Goal: Information Seeking & Learning: Compare options

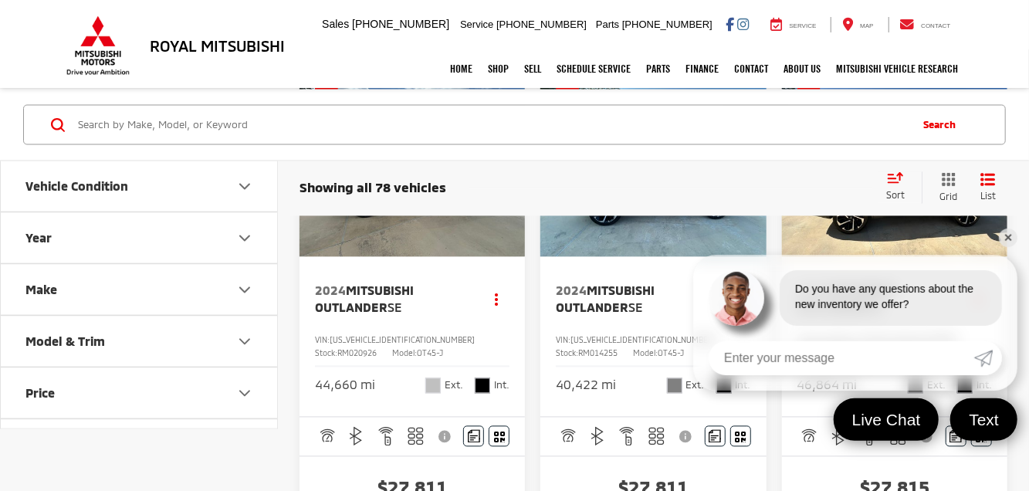
scroll to position [2311, 0]
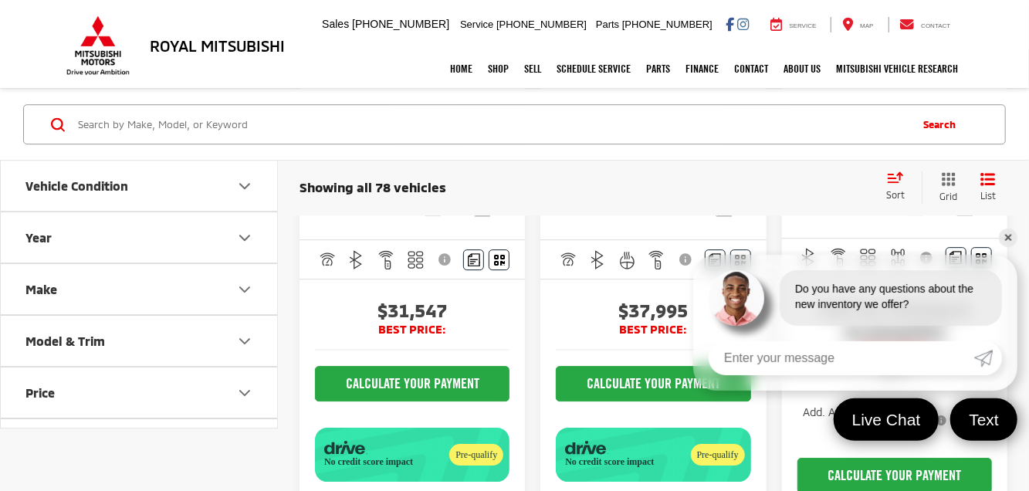
click at [1007, 240] on link "✕" at bounding box center [1007, 237] width 19 height 19
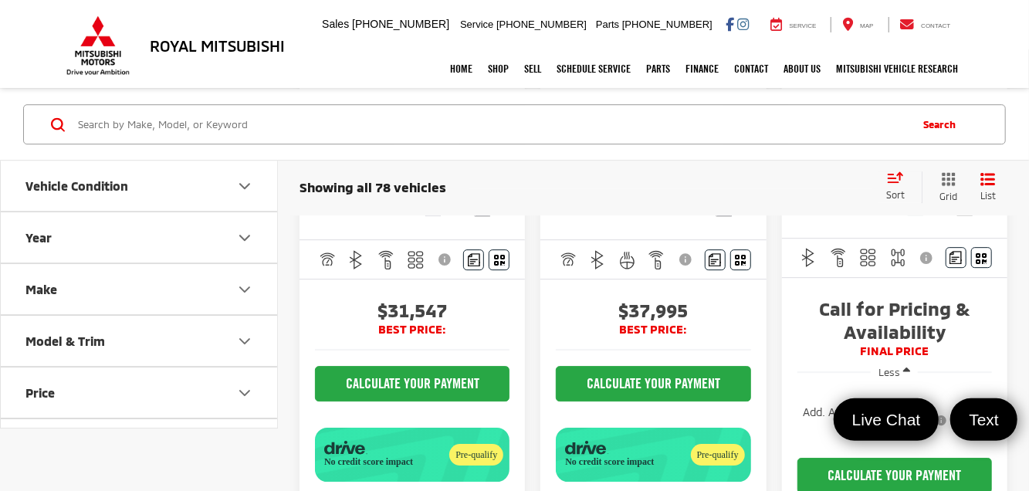
scroll to position [2698, 0]
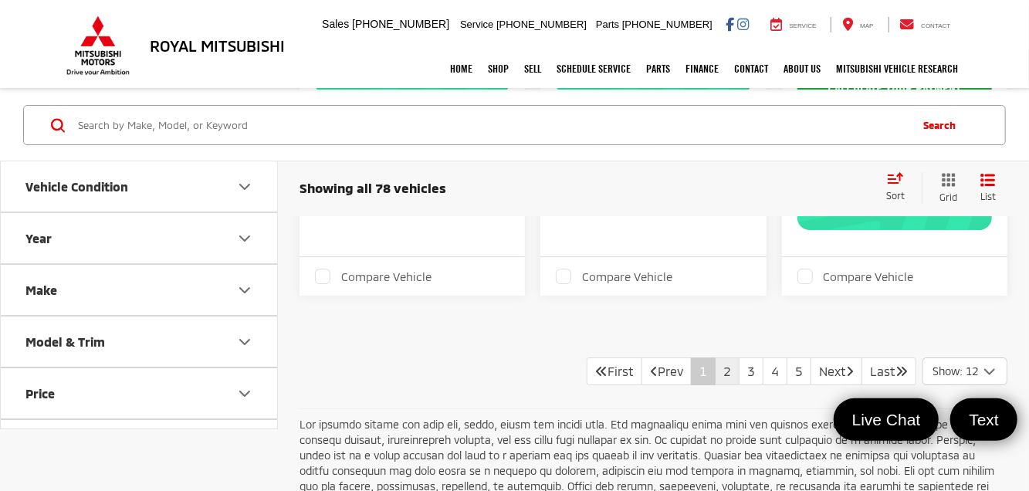
click at [715, 357] on link "2" at bounding box center [727, 371] width 25 height 28
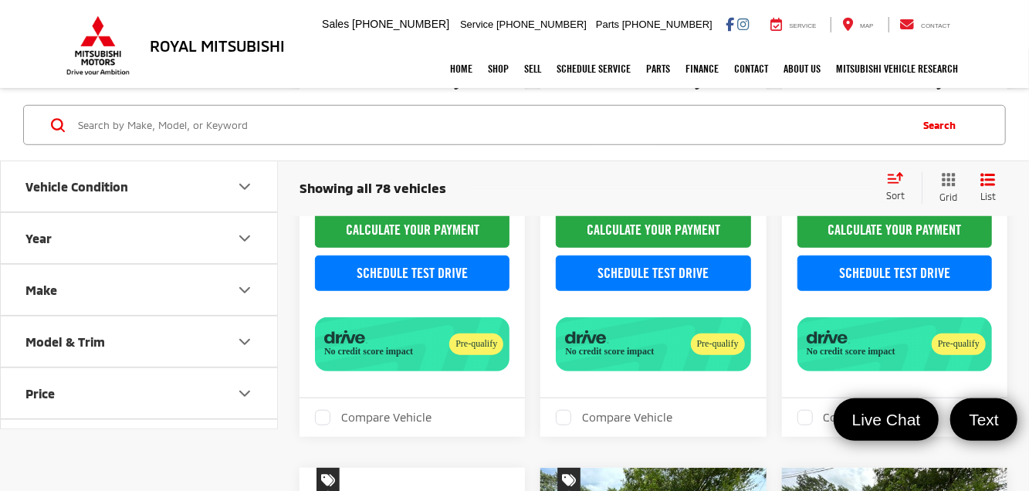
scroll to position [1775, 0]
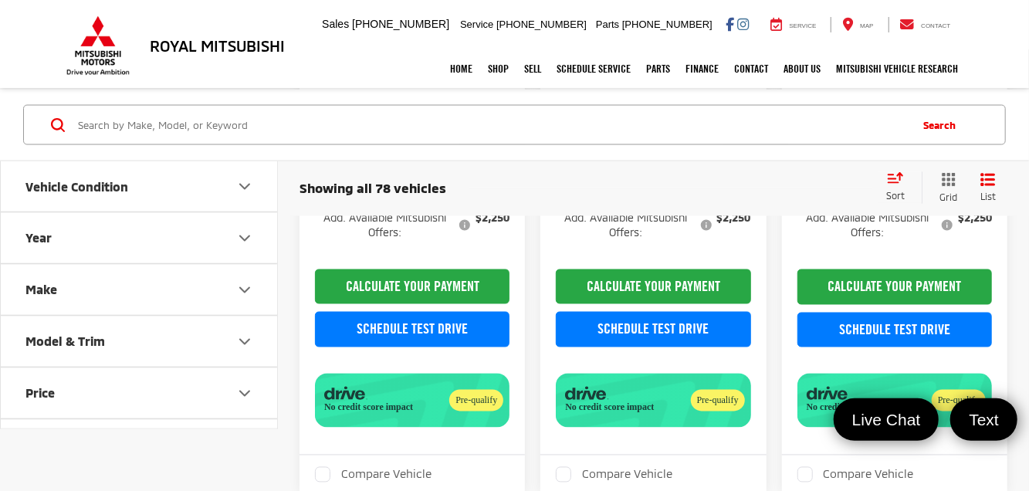
scroll to position [2855, 0]
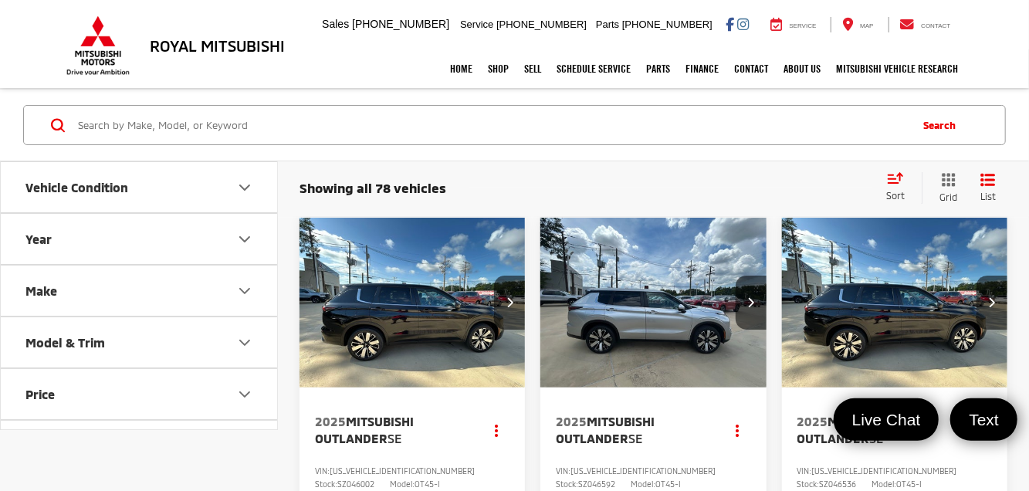
scroll to position [1852, 0]
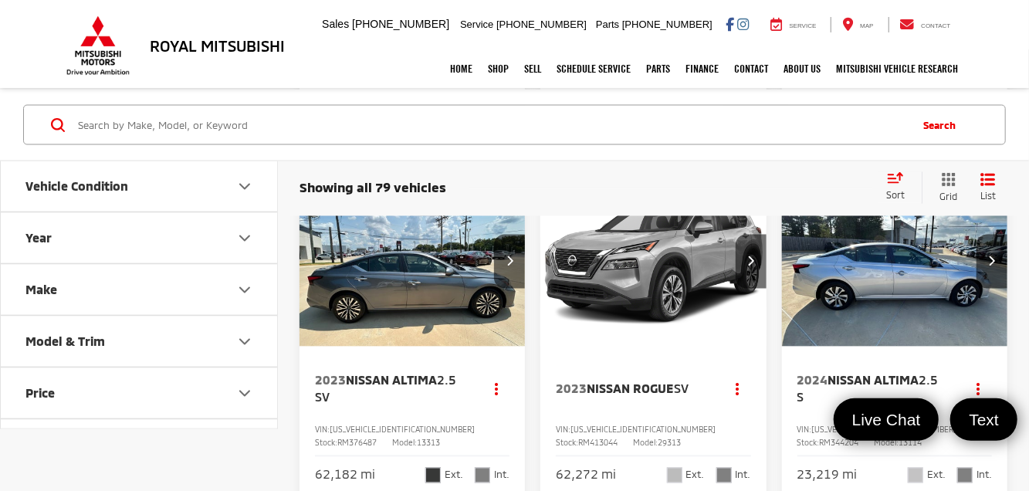
scroll to position [1698, 0]
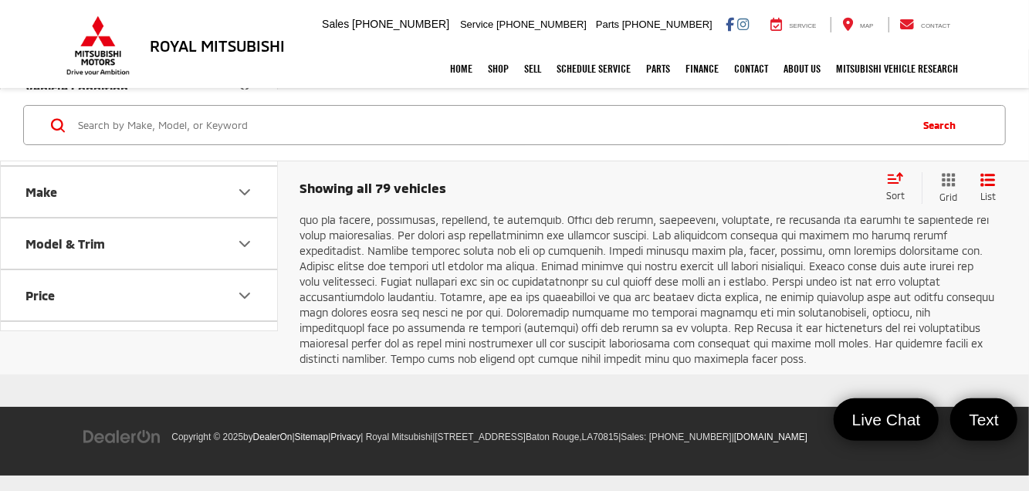
click at [742, 119] on link "5" at bounding box center [750, 105] width 25 height 28
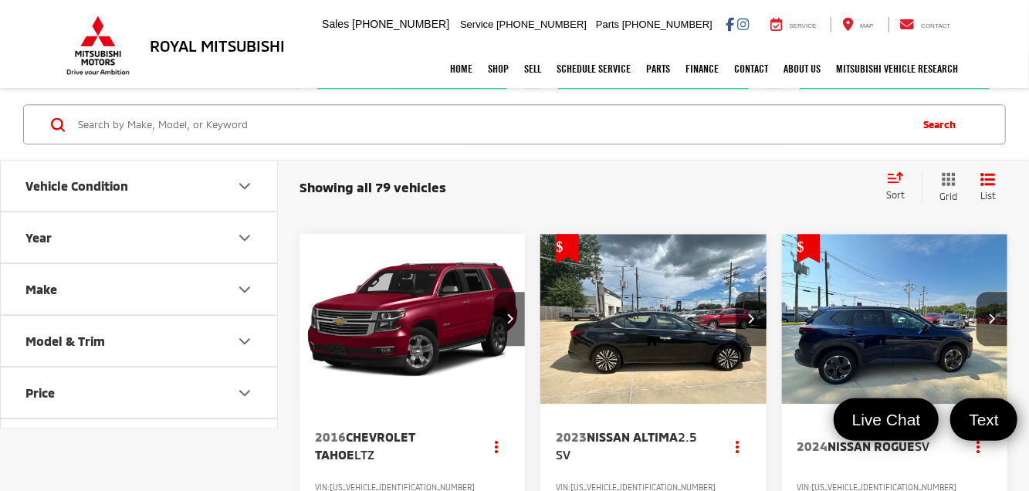
scroll to position [2624, 0]
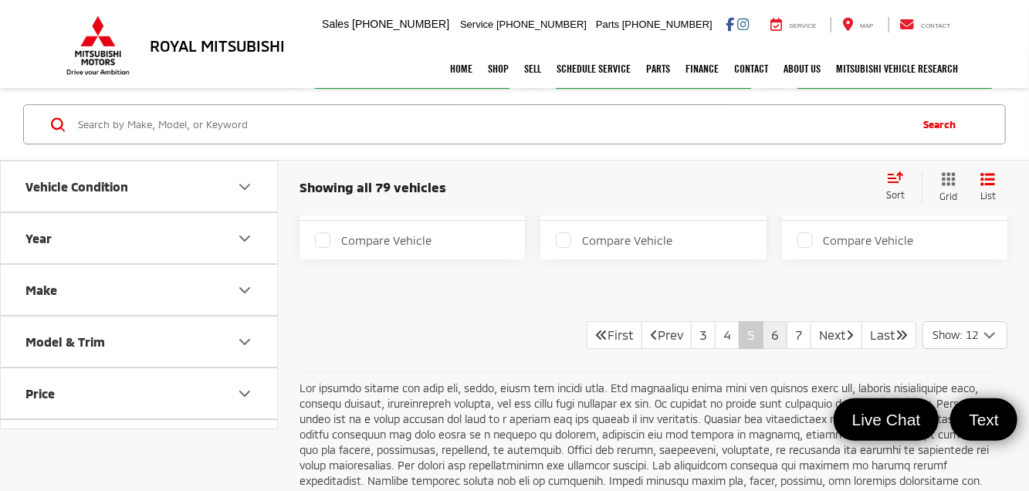
click at [762, 321] on link "6" at bounding box center [774, 335] width 25 height 28
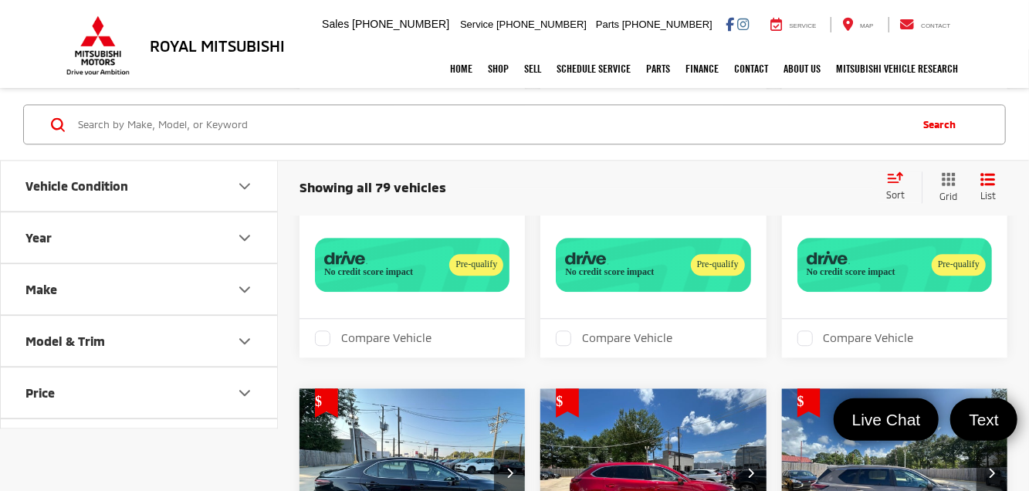
scroll to position [2855, 0]
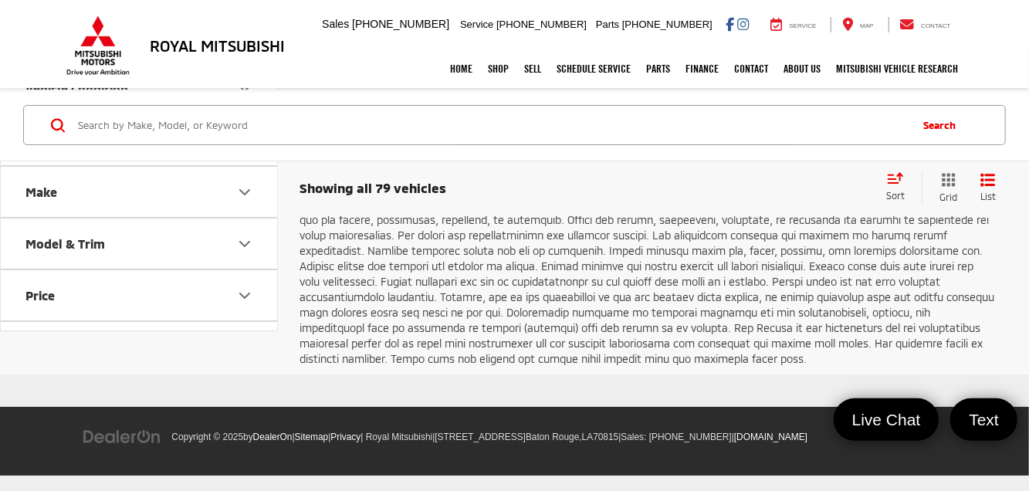
click at [786, 119] on link "7" at bounding box center [798, 105] width 25 height 28
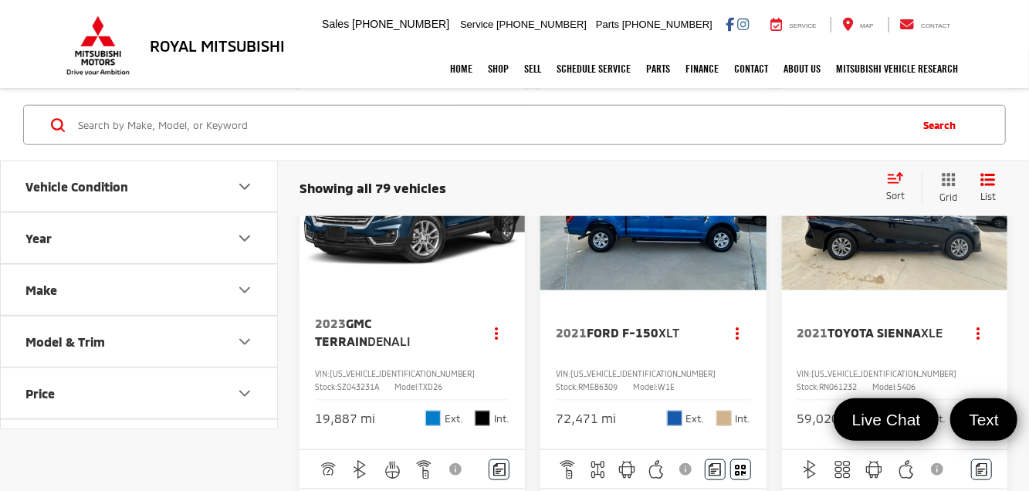
scroll to position [1988, 0]
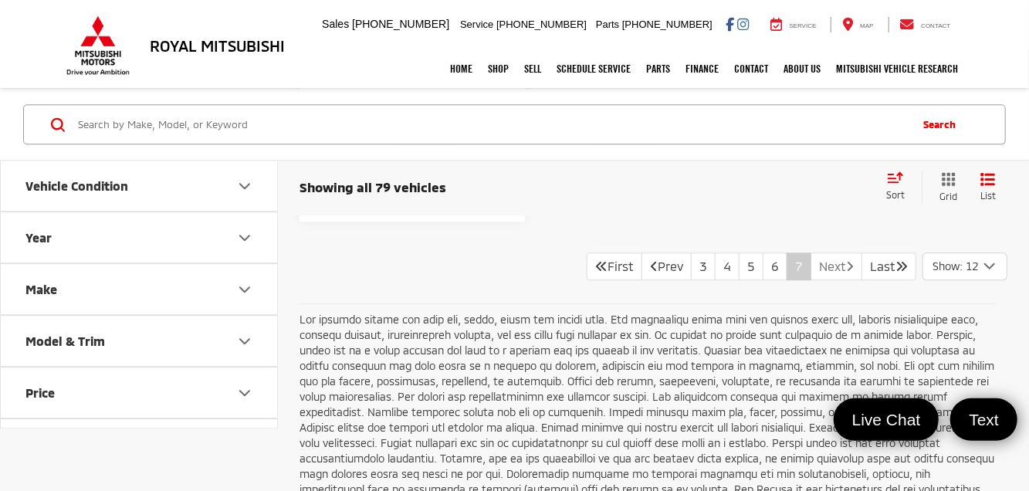
click at [820, 261] on link "Next" at bounding box center [836, 266] width 52 height 28
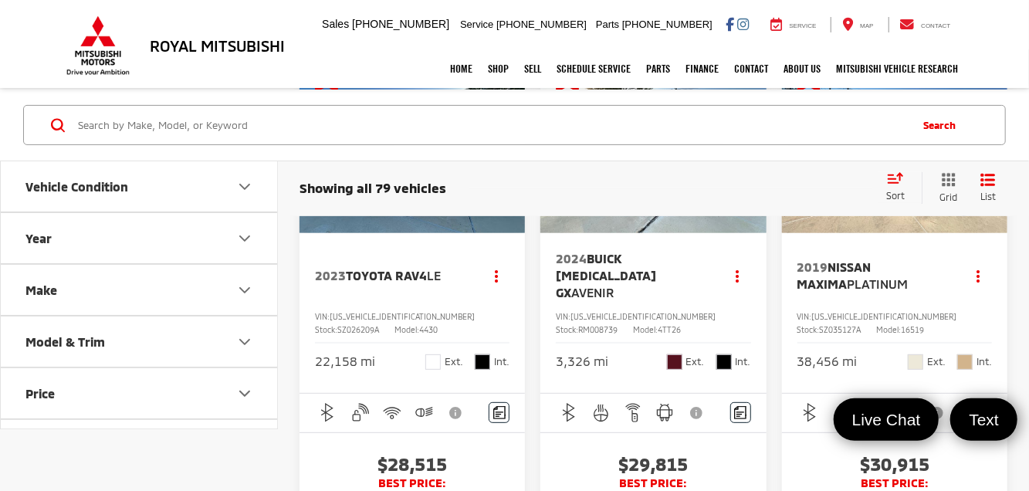
scroll to position [1235, 0]
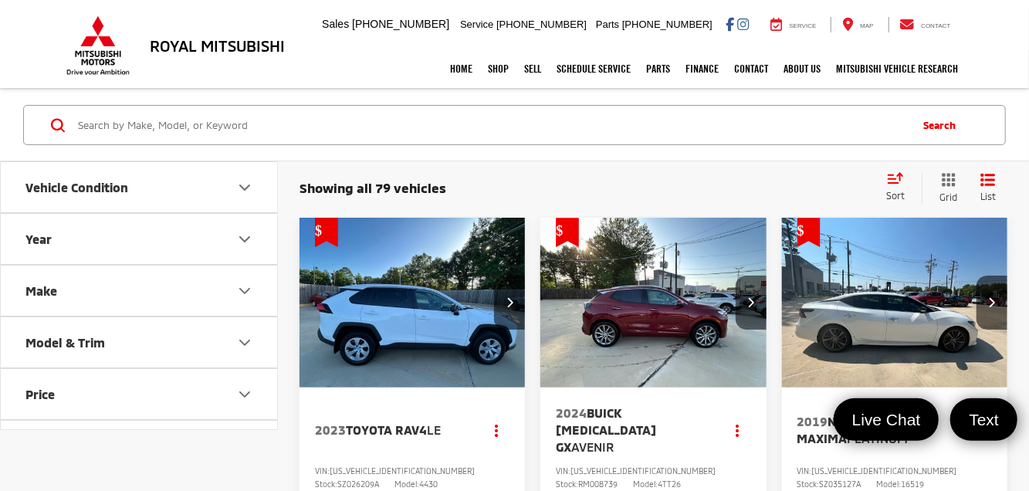
scroll to position [1363, 0]
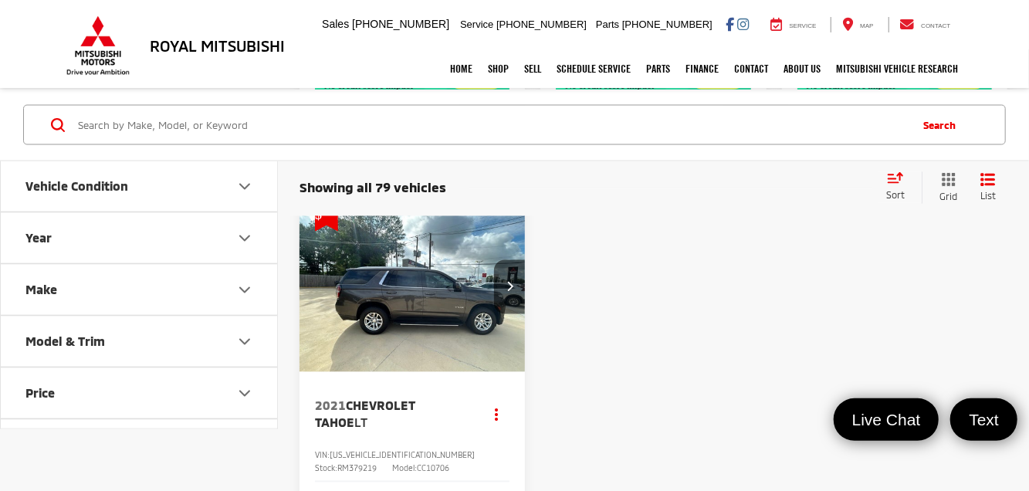
drag, startPoint x: 757, startPoint y: 411, endPoint x: 738, endPoint y: 419, distance: 20.8
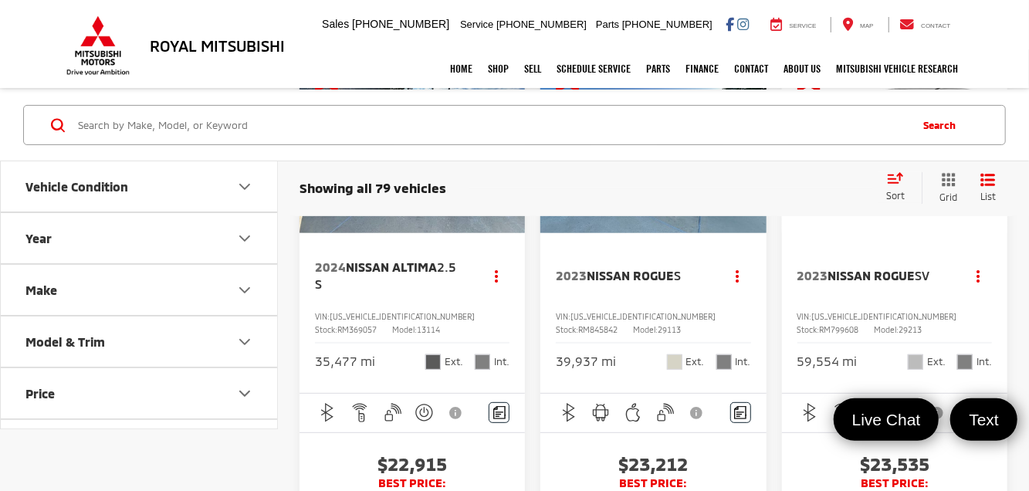
scroll to position [1543, 0]
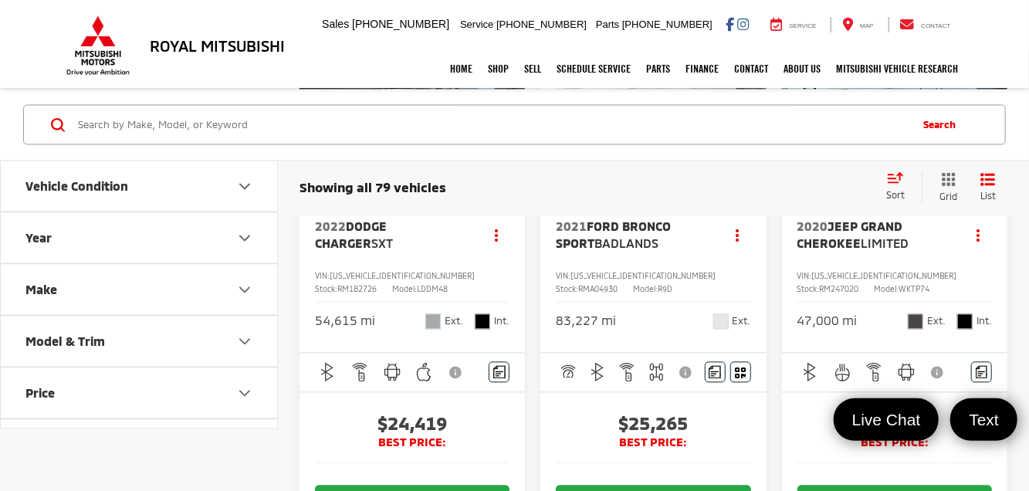
click at [458, 193] on img "2022 Dodge Charger SXT 0" at bounding box center [413, 107] width 228 height 171
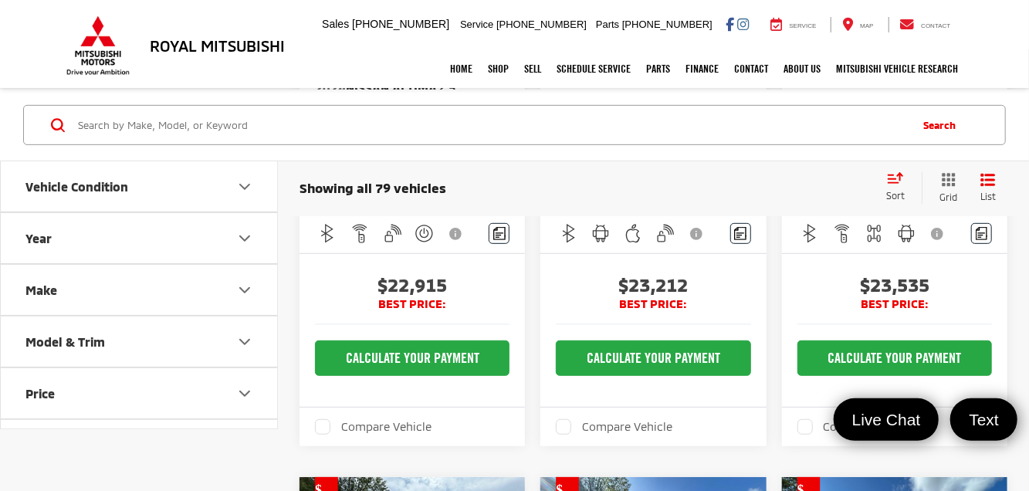
scroll to position [1157, 0]
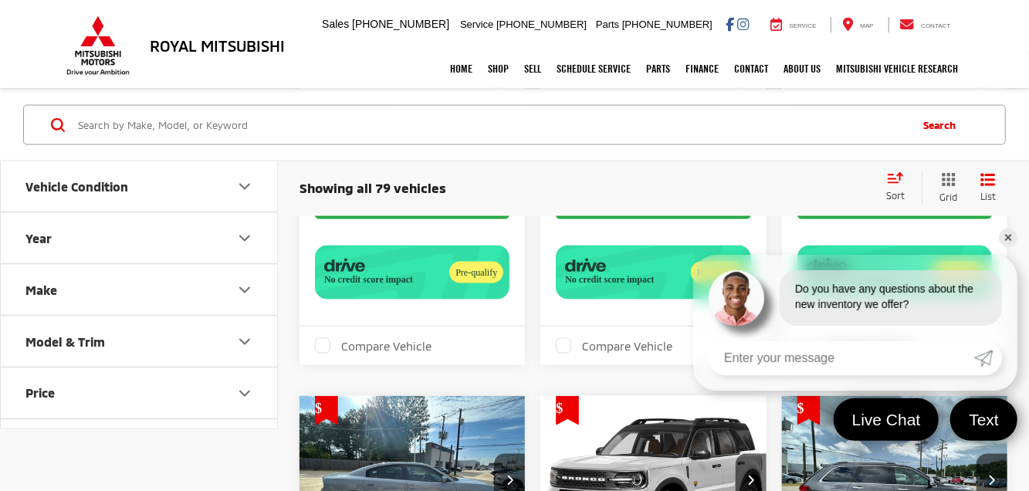
click at [1005, 235] on link "✕" at bounding box center [1007, 237] width 19 height 19
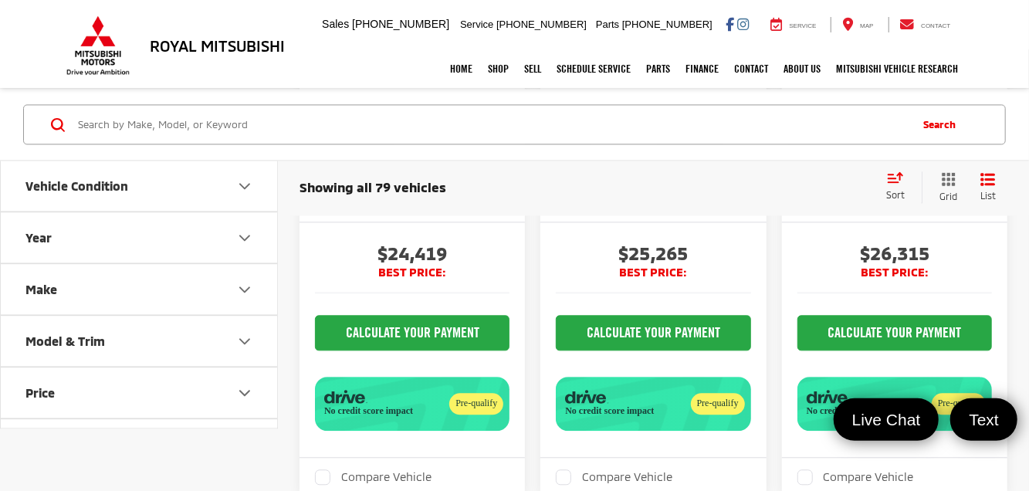
scroll to position [1592, 0]
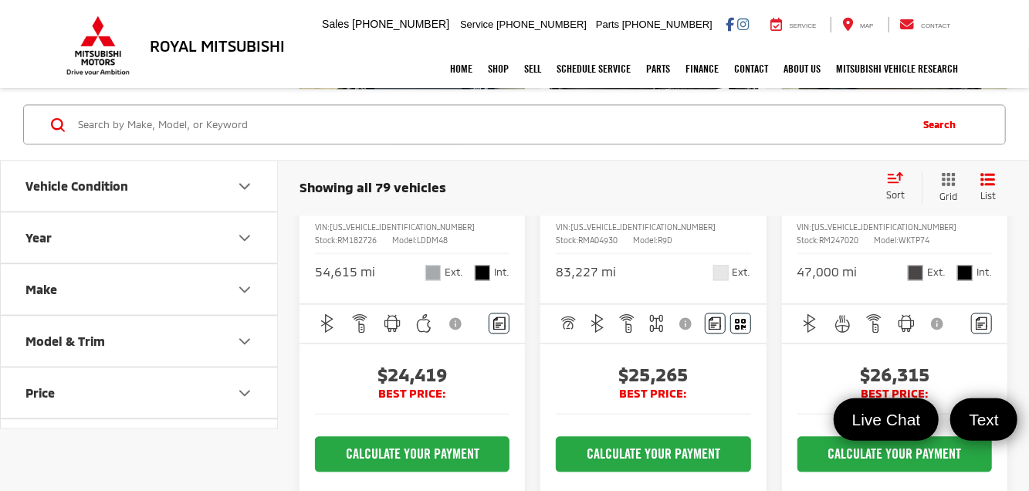
click at [457, 144] on img "2022 Dodge Charger SXT 0" at bounding box center [413, 59] width 228 height 171
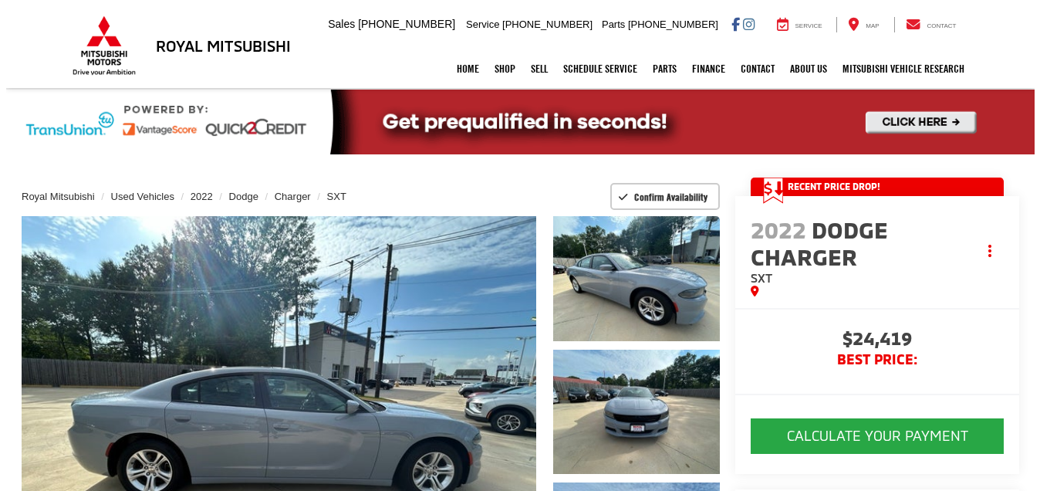
scroll to position [77, 0]
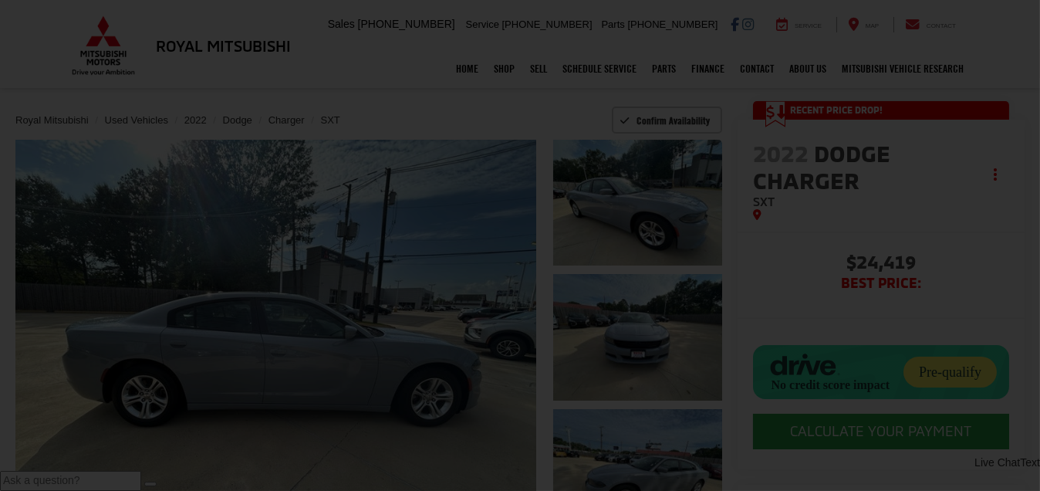
click at [851, 380] on div at bounding box center [520, 245] width 1040 height 491
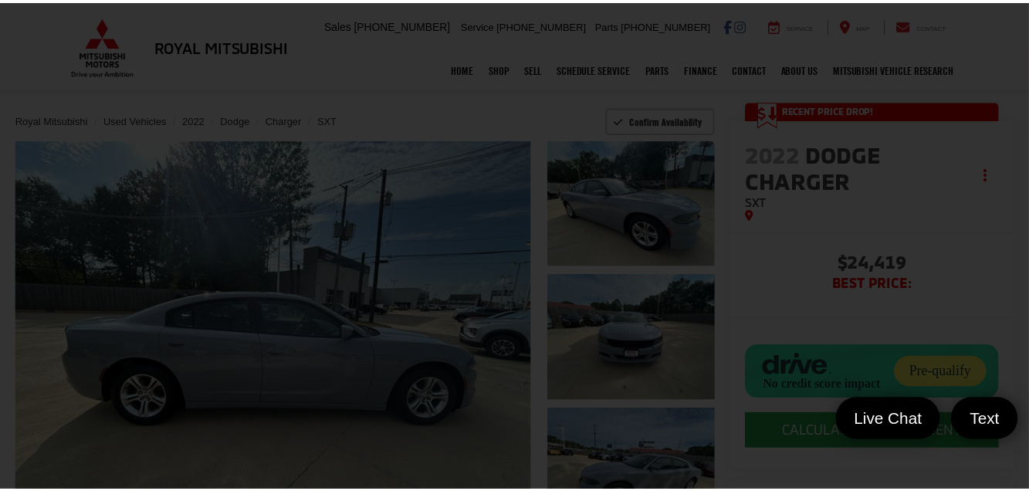
scroll to position [0, 0]
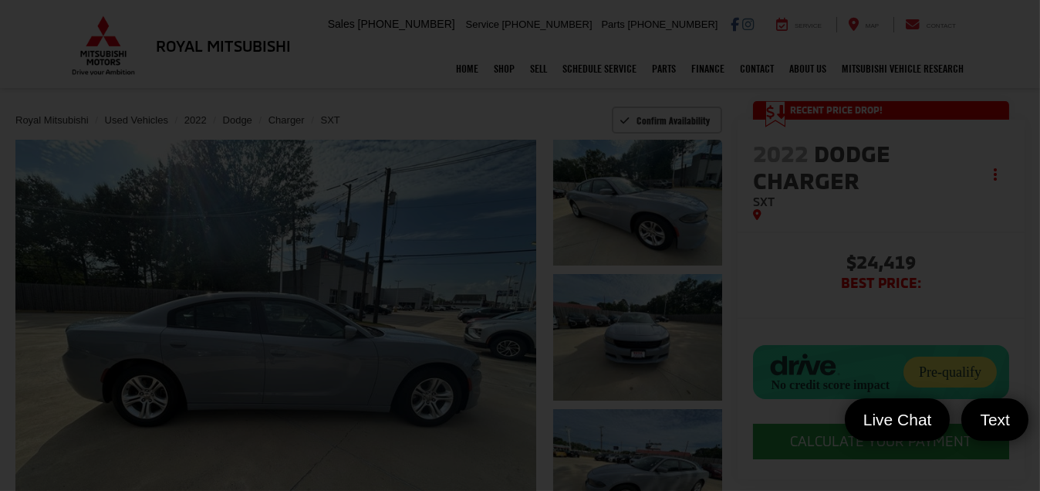
click at [1016, 232] on link "✕" at bounding box center [1019, 237] width 19 height 19
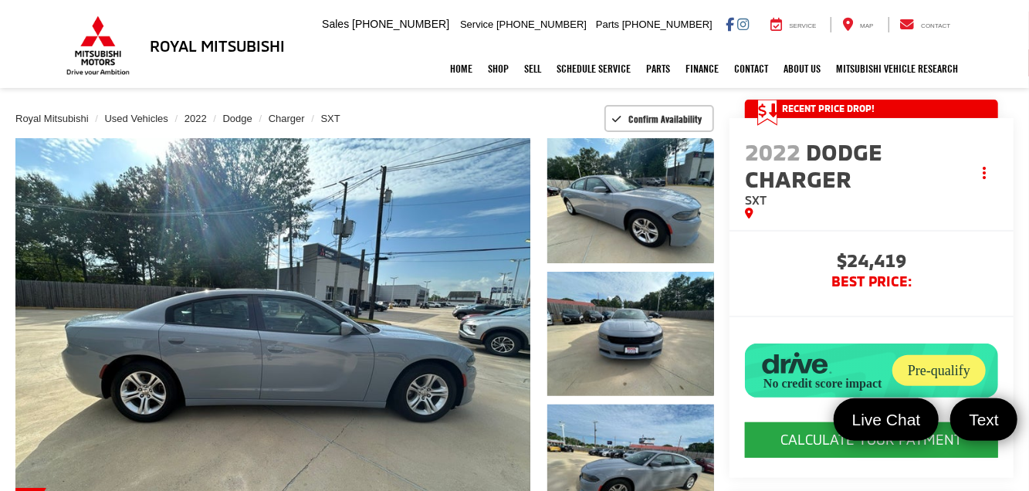
scroll to position [231, 0]
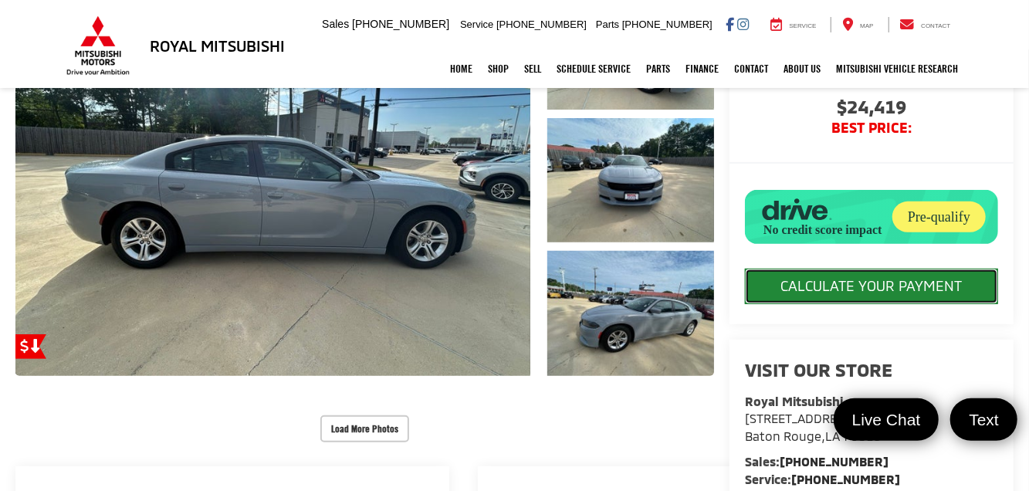
click at [857, 304] on button "CALCULATE YOUR PAYMENT" at bounding box center [871, 286] width 253 height 35
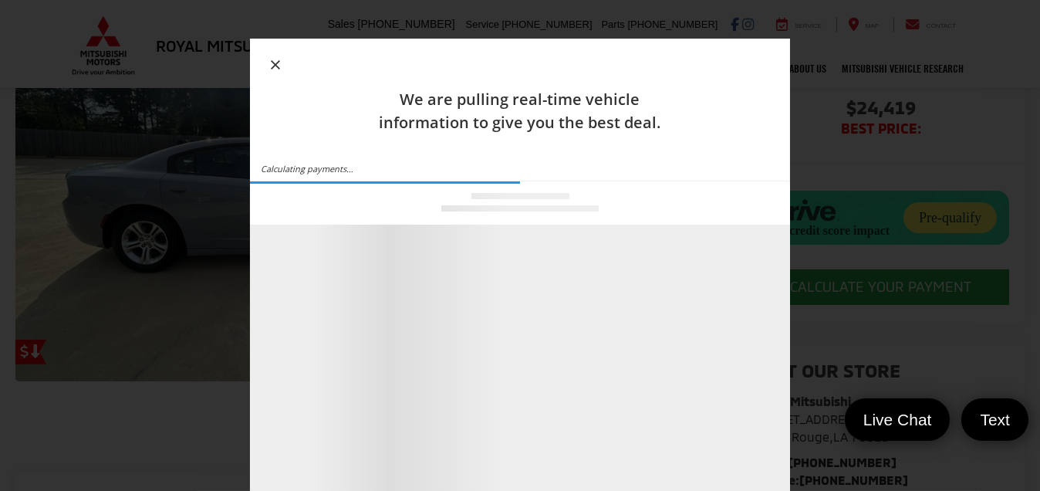
click at [272, 62] on icon "button" at bounding box center [275, 64] width 9 height 9
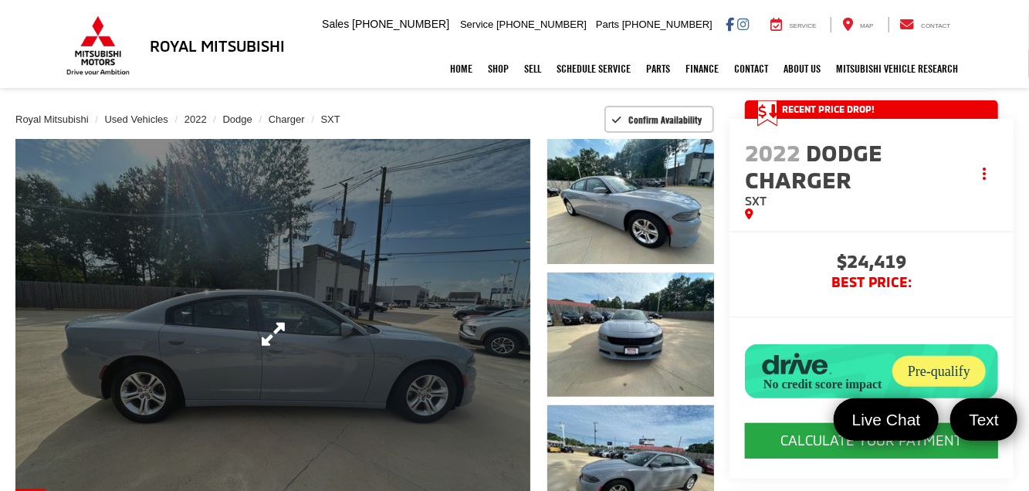
scroll to position [154, 0]
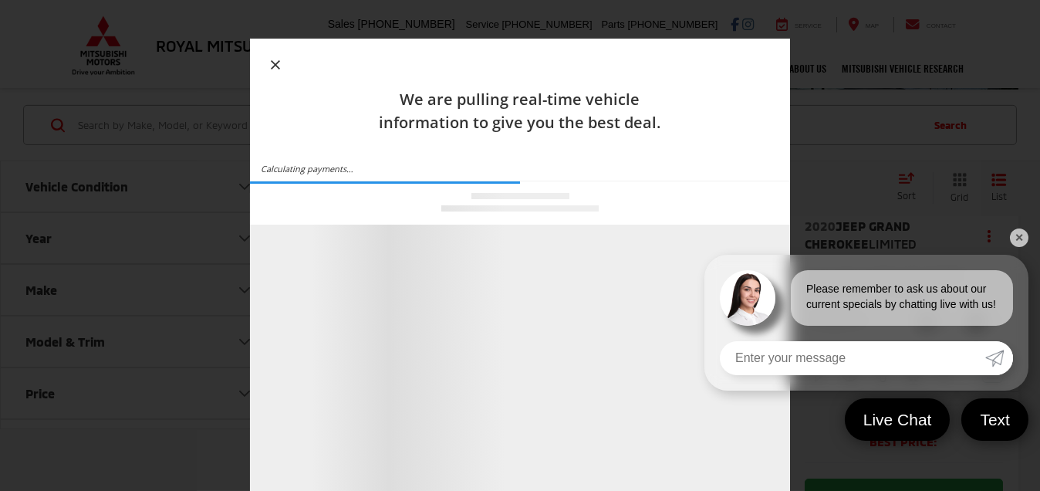
scroll to position [1539, 0]
click at [1022, 235] on link "✕" at bounding box center [1019, 237] width 19 height 19
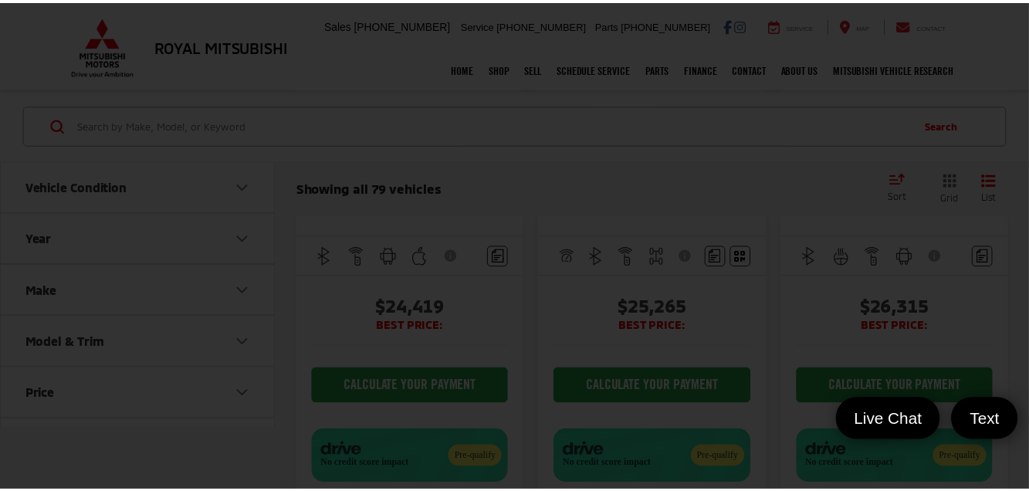
scroll to position [0, 0]
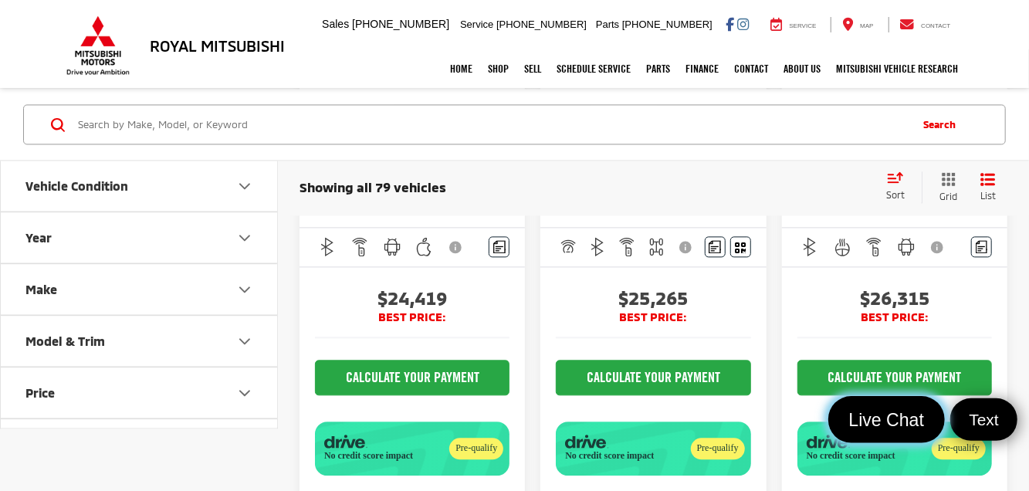
click at [887, 421] on span "Live Chat" at bounding box center [886, 419] width 93 height 23
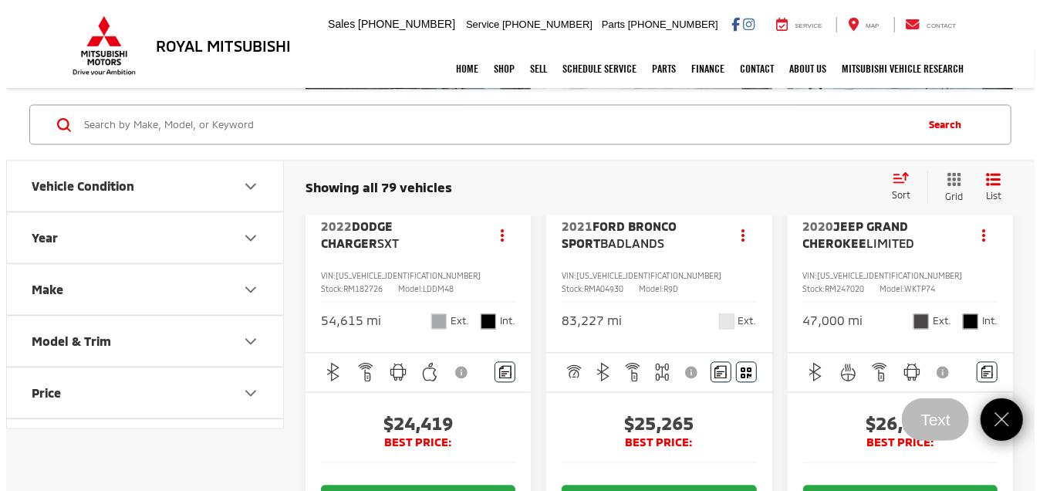
scroll to position [1668, 0]
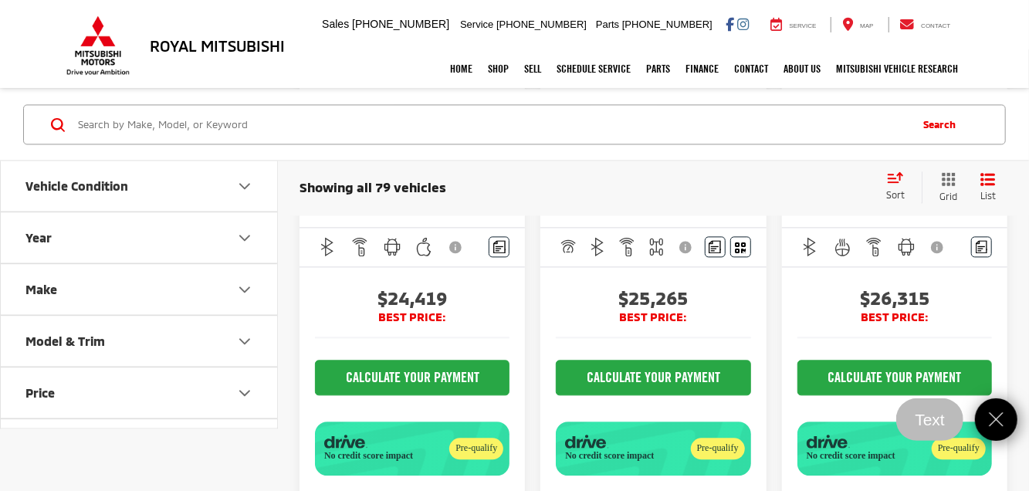
click at [495, 116] on icon "dropdown dots" at bounding box center [496, 114] width 3 height 3
click at [470, 184] on span "Share" at bounding box center [465, 176] width 66 height 15
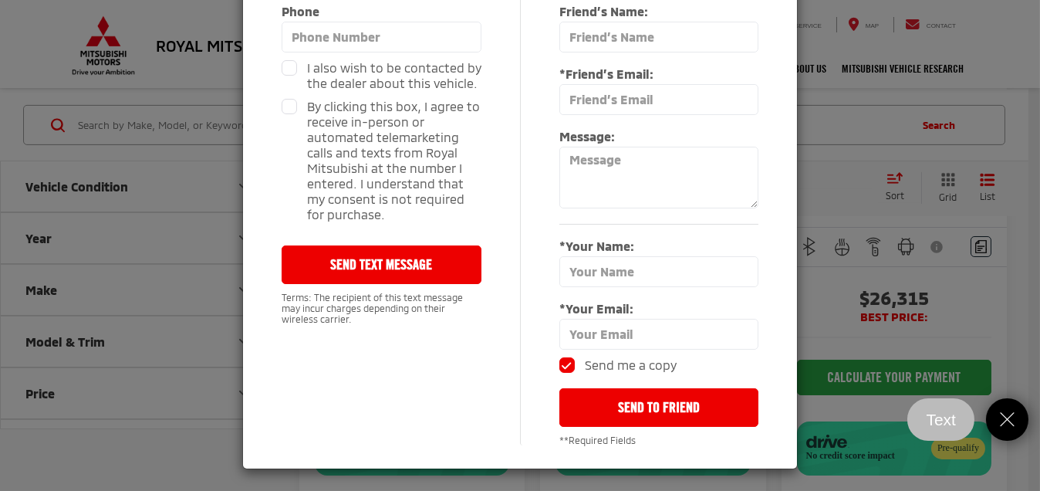
scroll to position [0, 0]
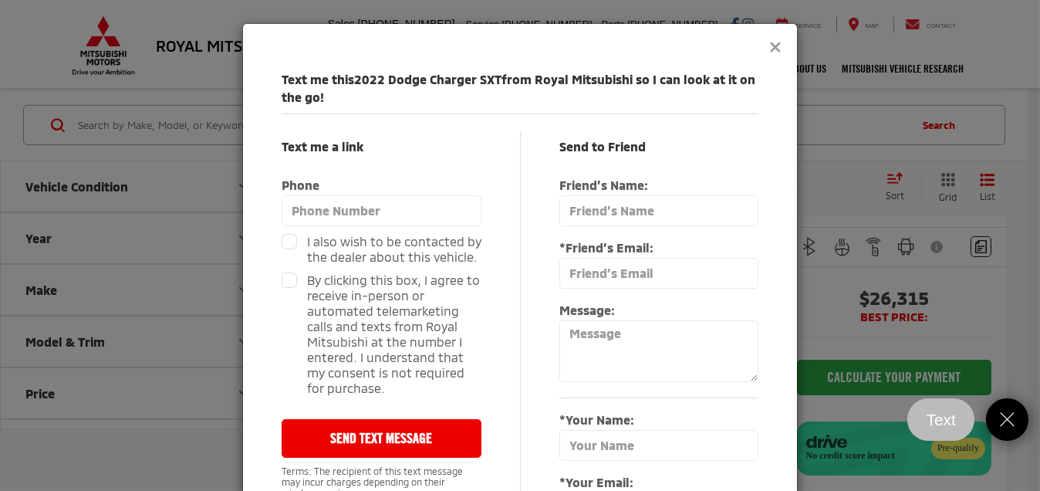
click at [620, 39] on div "Text me this 2022 Dodge Charger SXT from Royal Mitsubishi so I can look at it o…" at bounding box center [520, 333] width 556 height 620
click at [567, 48] on div "Text me this 2022 Dodge Charger SXT from Royal Mitsubishi so I can look at it o…" at bounding box center [520, 333] width 556 height 620
click at [593, 38] on div "Text me this 2022 Dodge Charger SXT from Royal Mitsubishi so I can look at it o…" at bounding box center [520, 333] width 556 height 620
click at [506, 376] on div "Text me a link Text me a link Phone I also wish to be contacted by the dealer a…" at bounding box center [401, 374] width 238 height 488
drag, startPoint x: 613, startPoint y: 22, endPoint x: 520, endPoint y: 37, distance: 94.5
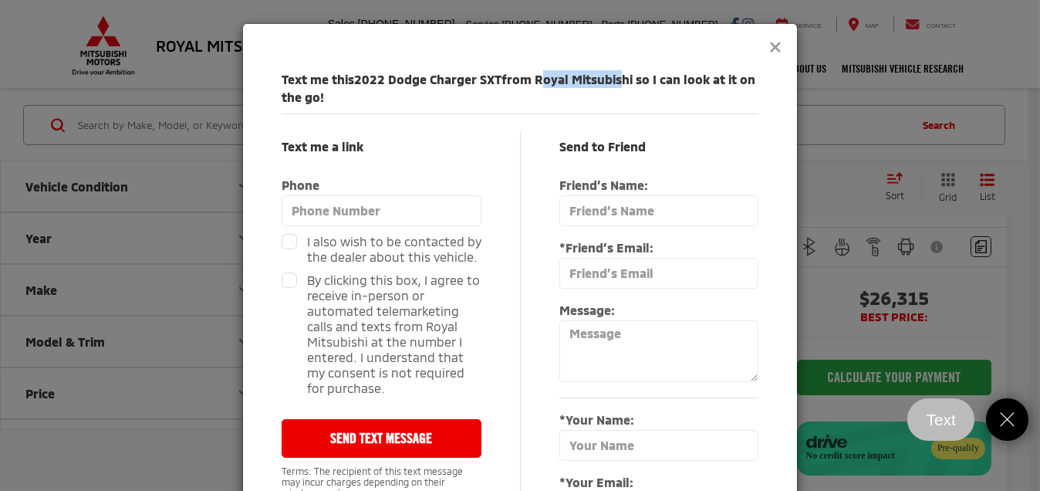
click at [524, 19] on div "Text me this 2022 Dodge Charger SXT from Royal Mitsubishi so I can look at it o…" at bounding box center [520, 245] width 1040 height 491
click at [520, 37] on div "Text me this 2022 Dodge Charger SXT from Royal Mitsubishi so I can look at it o…" at bounding box center [520, 333] width 556 height 620
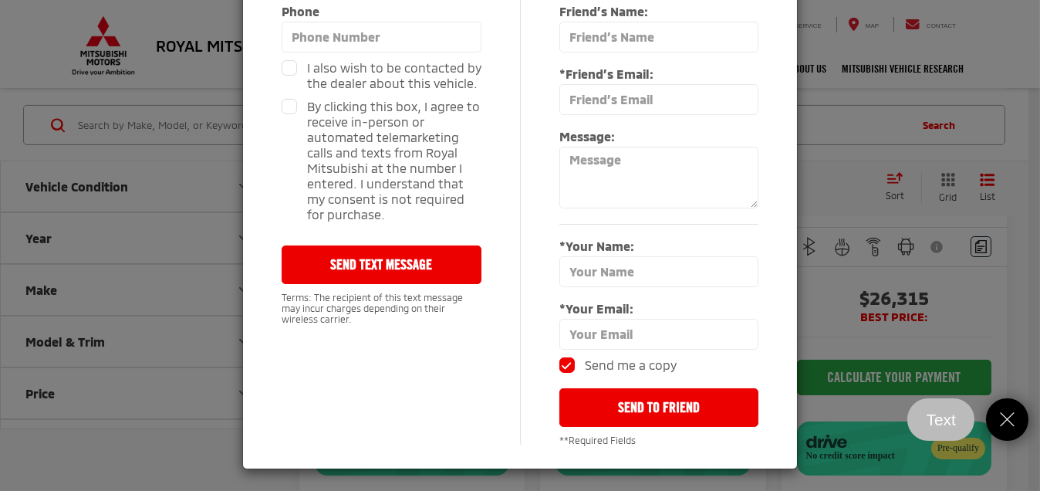
scroll to position [96, 0]
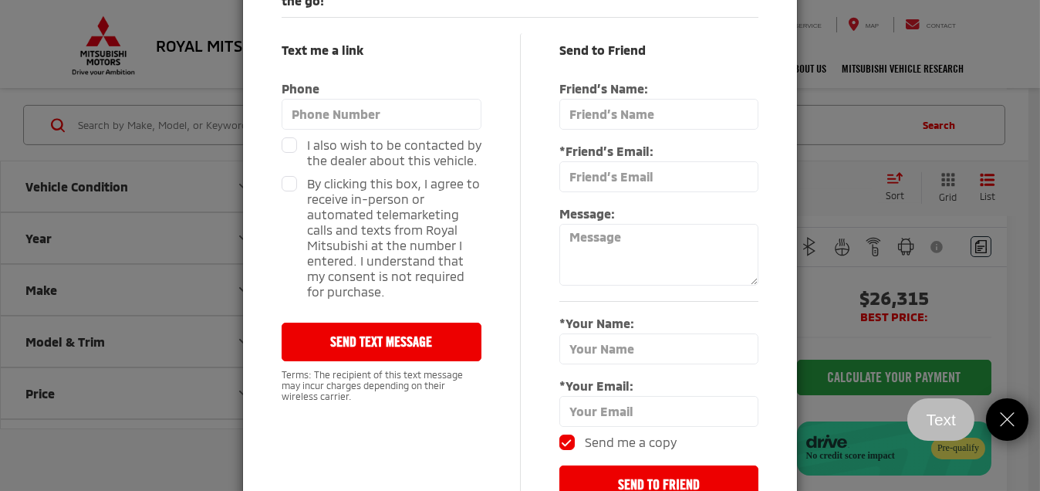
click at [634, 22] on div "Text me a link Text me a link Phone I also wish to be contacted by the dealer a…" at bounding box center [520, 269] width 477 height 505
click at [467, 46] on h5 "Text me a link" at bounding box center [382, 50] width 200 height 18
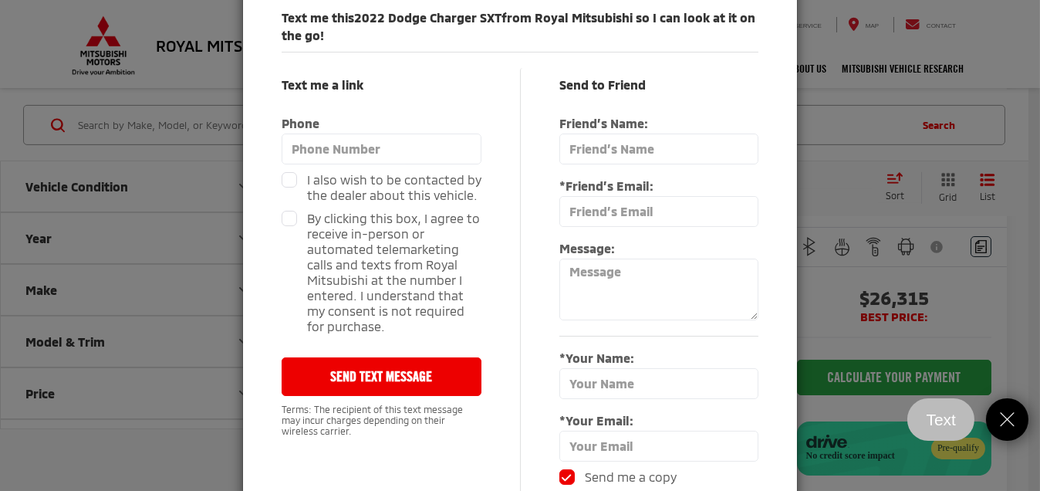
scroll to position [31, 0]
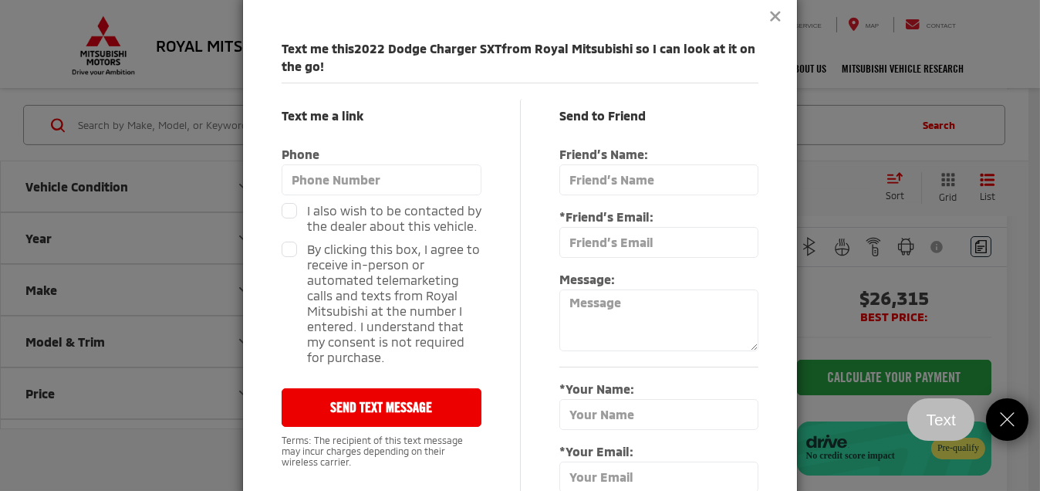
click at [464, 19] on div "Text me this 2022 Dodge Charger SXT from Royal Mitsubishi so I can look at it o…" at bounding box center [520, 302] width 556 height 620
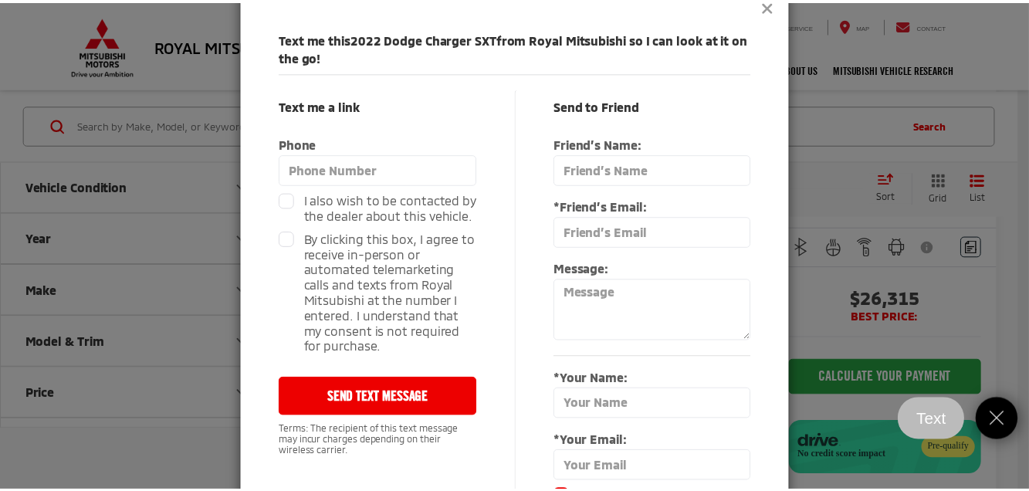
scroll to position [0, 0]
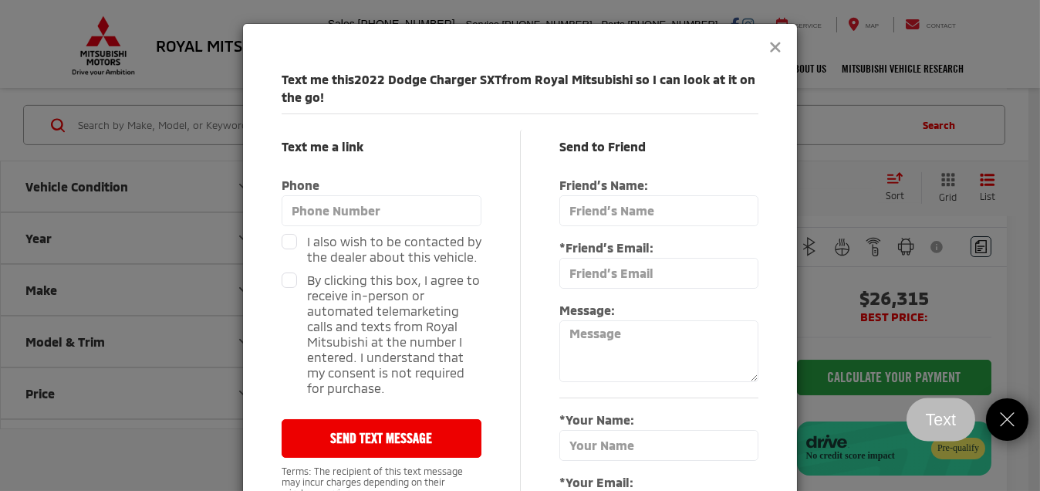
click at [1009, 414] on icon "Close" at bounding box center [1007, 419] width 21 height 21
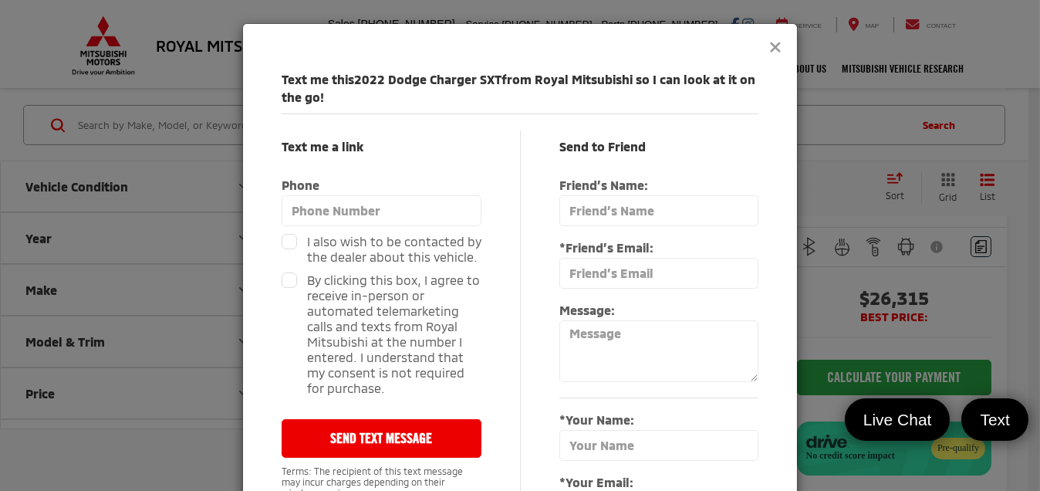
click at [769, 46] on icon "Close" at bounding box center [775, 46] width 12 height 16
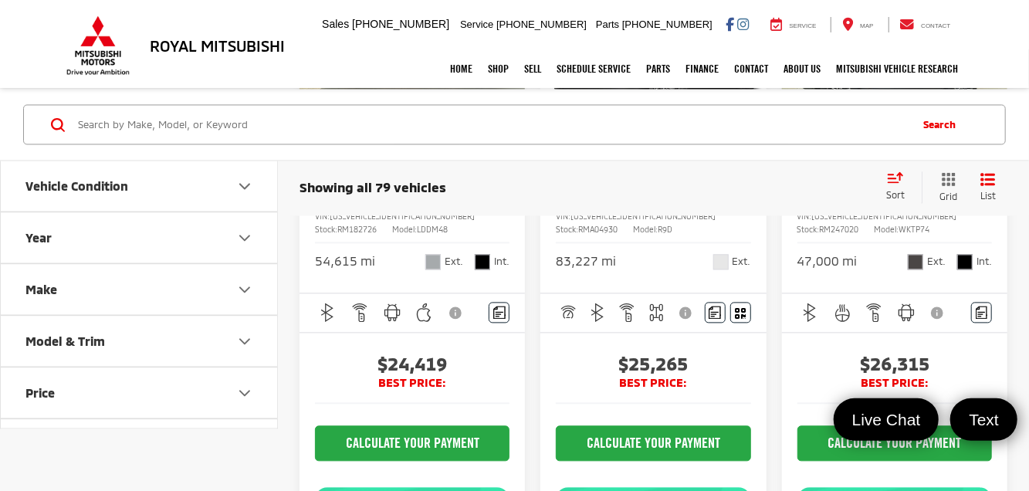
scroll to position [1514, 0]
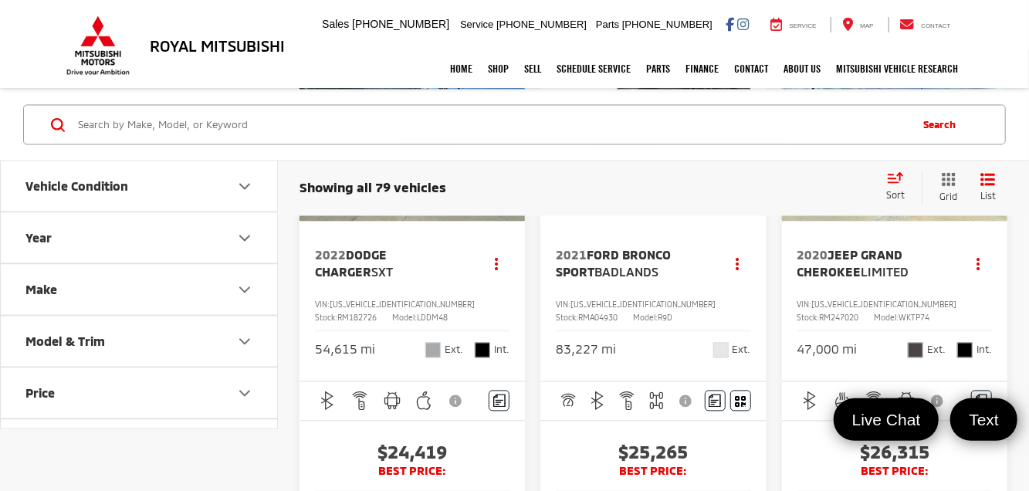
click at [689, 222] on img "2021 Ford Bronco Sport Badlands 0" at bounding box center [653, 137] width 228 height 171
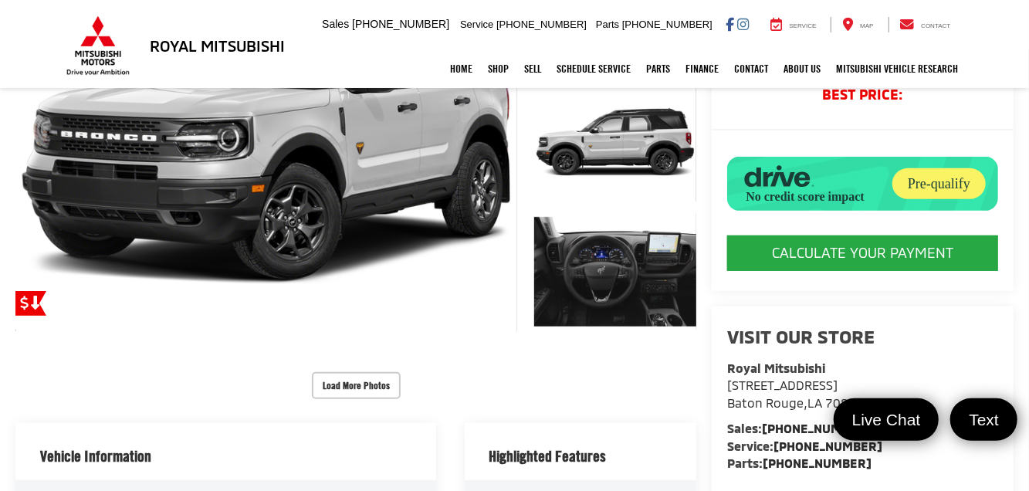
scroll to position [309, 0]
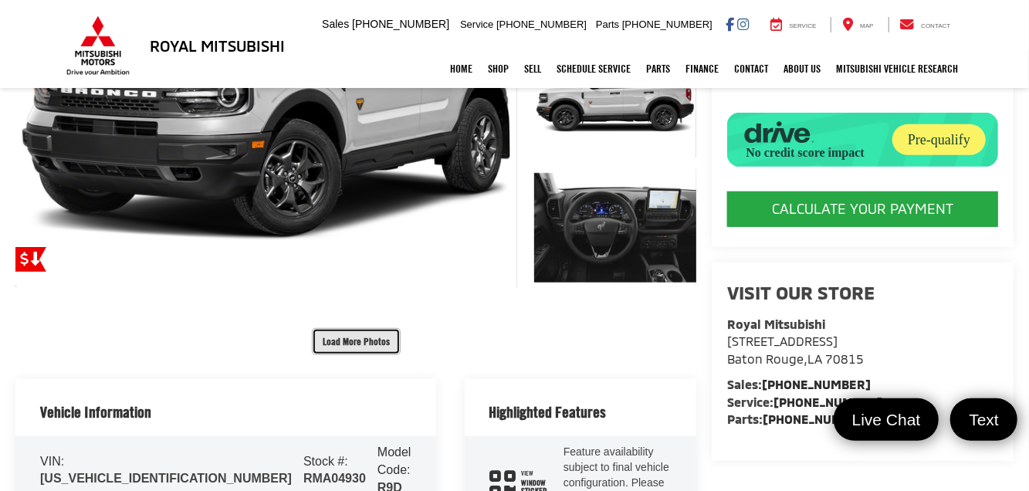
click at [359, 328] on button "Load More Photos" at bounding box center [356, 341] width 89 height 27
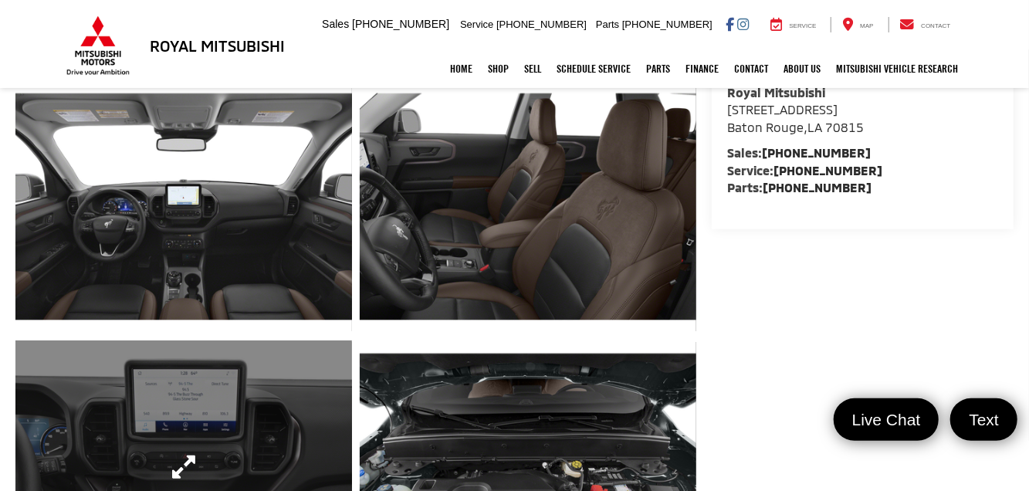
scroll to position [694, 0]
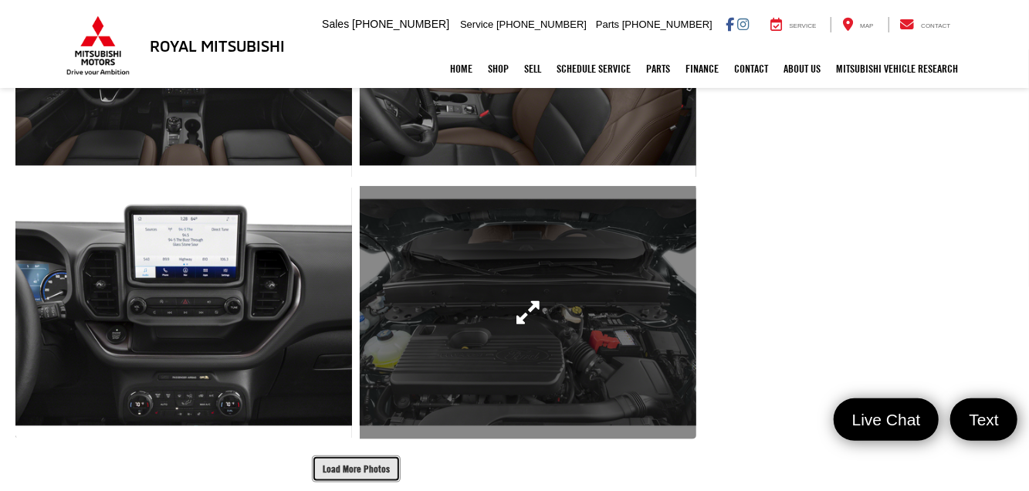
drag, startPoint x: 356, startPoint y: 417, endPoint x: 345, endPoint y: 368, distance: 50.6
click at [357, 455] on button "Load More Photos" at bounding box center [356, 468] width 89 height 27
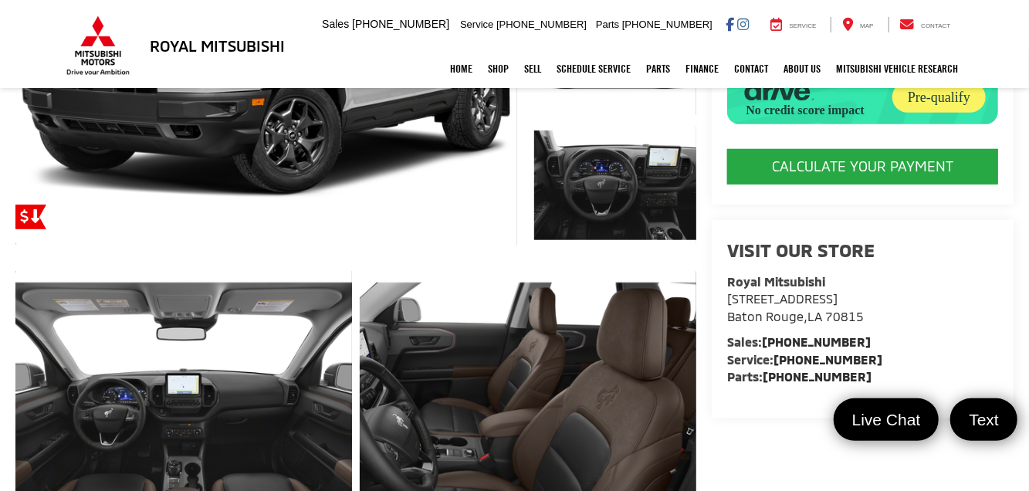
scroll to position [540, 0]
